Goal: Information Seeking & Learning: Check status

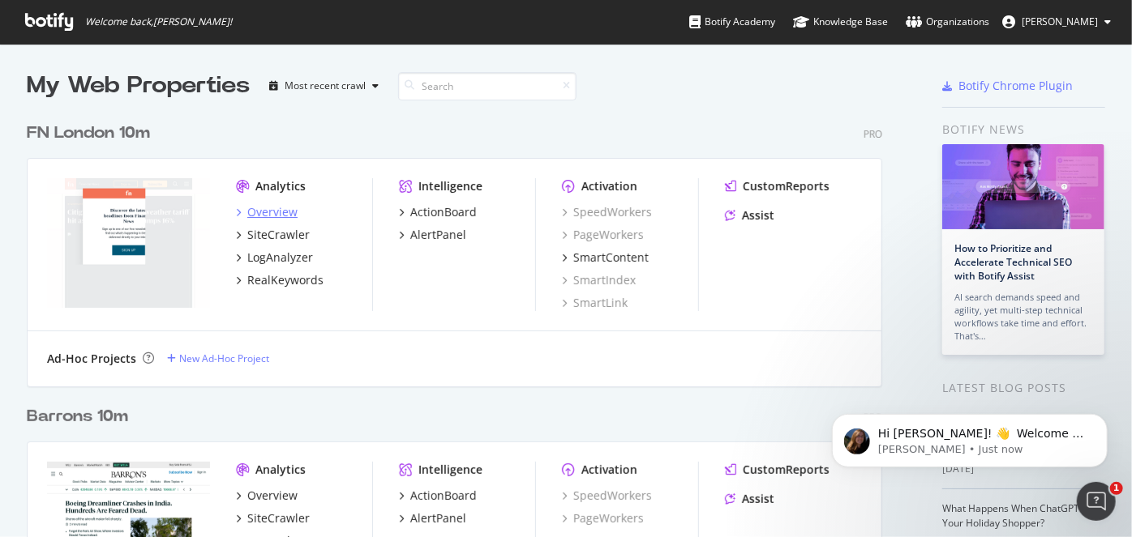
click at [240, 211] on icon "grid" at bounding box center [238, 212] width 5 height 8
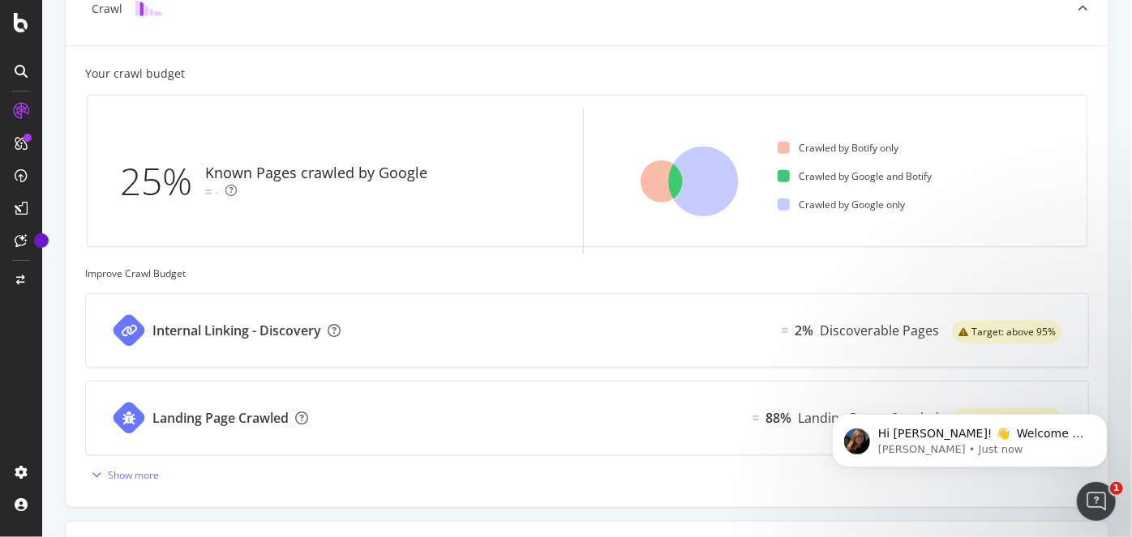
scroll to position [418, 0]
